Goal: Obtain resource: Obtain resource

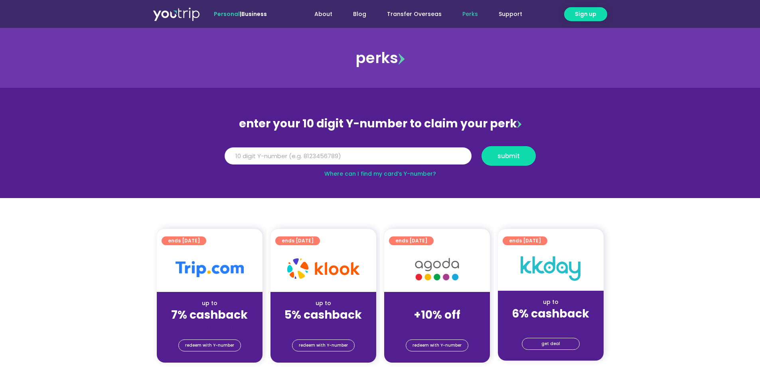
click at [328, 156] on input "Y Number" at bounding box center [348, 156] width 247 height 18
type input "516240009639"
click at [520, 157] on span "submit" at bounding box center [508, 156] width 41 height 6
drag, startPoint x: 297, startPoint y: 161, endPoint x: 200, endPoint y: 162, distance: 97.0
click at [200, 162] on section "enter your 10 digit Y-number to claim your perk Y Number 516240009639 submit Wh…" at bounding box center [380, 143] width 760 height 110
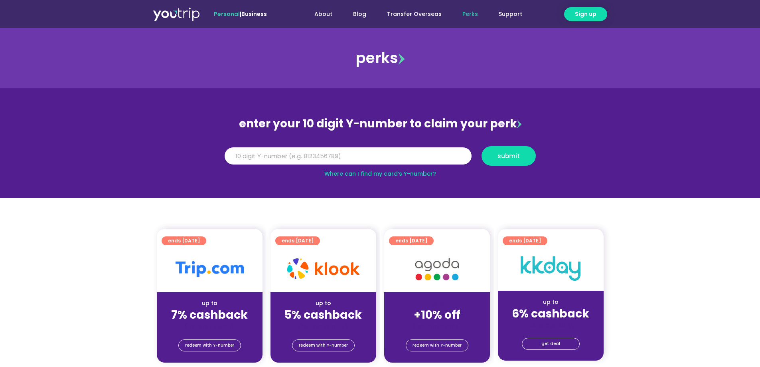
click at [455, 192] on section "enter your 10 digit Y-number to claim your perk Y Number submit Where can I fin…" at bounding box center [380, 143] width 760 height 110
click at [415, 169] on div "Y Number submit" at bounding box center [379, 159] width 321 height 26
click at [415, 176] on link "Where can I find my card’s Y-number?" at bounding box center [380, 174] width 112 height 8
click at [278, 160] on input "Y Number" at bounding box center [348, 156] width 247 height 18
type input "8170785324"
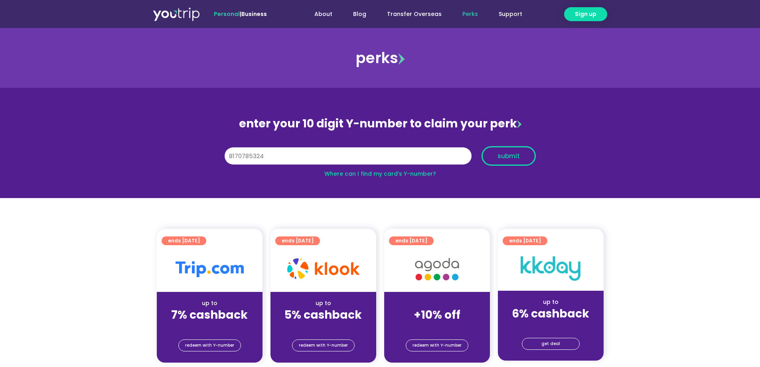
click at [507, 160] on button "submit" at bounding box center [509, 156] width 54 height 20
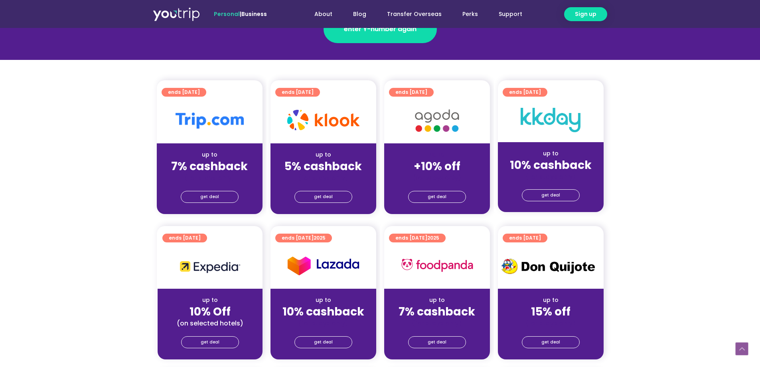
scroll to position [160, 0]
